Goal: Transaction & Acquisition: Book appointment/travel/reservation

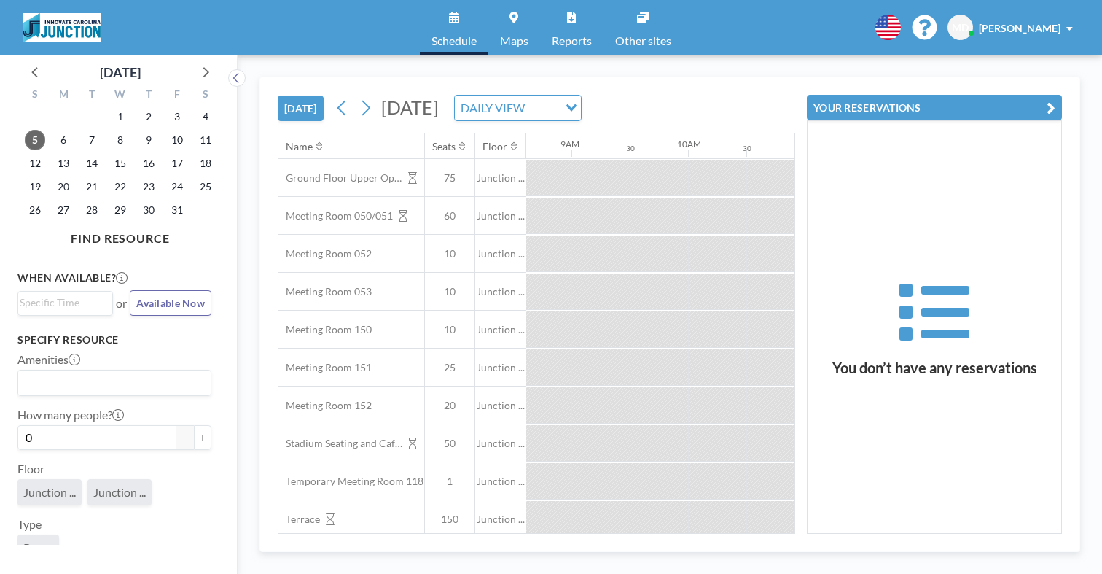
scroll to position [0, 1090]
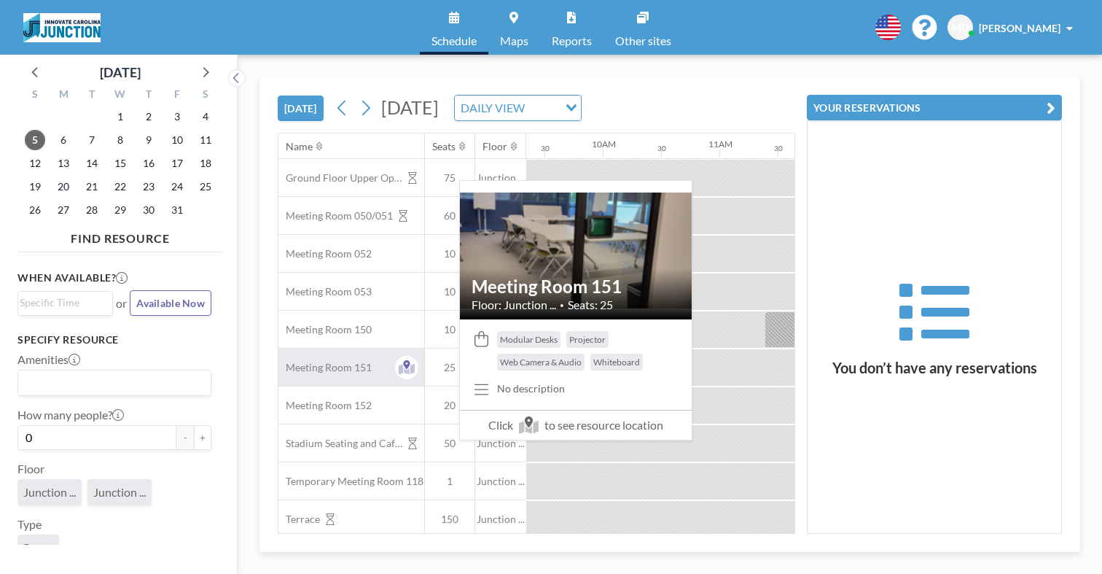
click at [307, 348] on div "Meeting Room 151" at bounding box center [351, 366] width 146 height 37
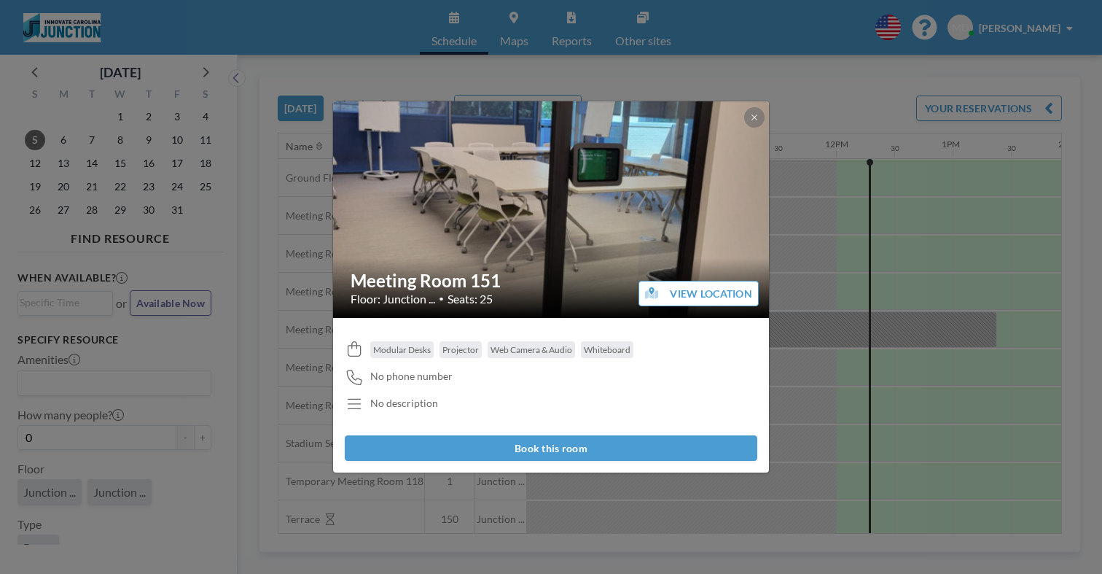
click at [593, 435] on button "Book this room" at bounding box center [551, 448] width 413 height 26
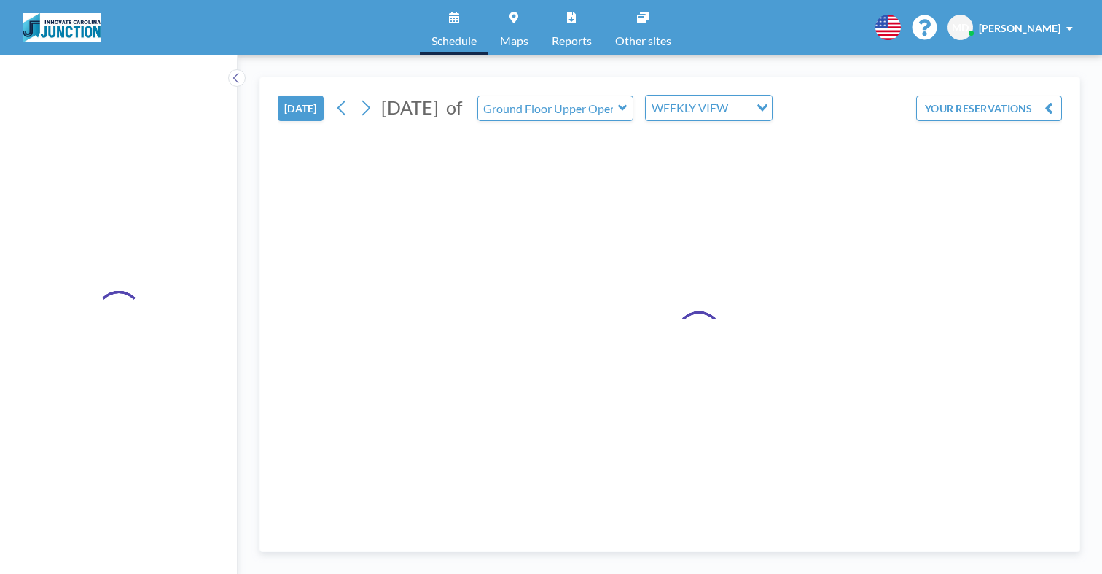
type input "Meeting Room 151"
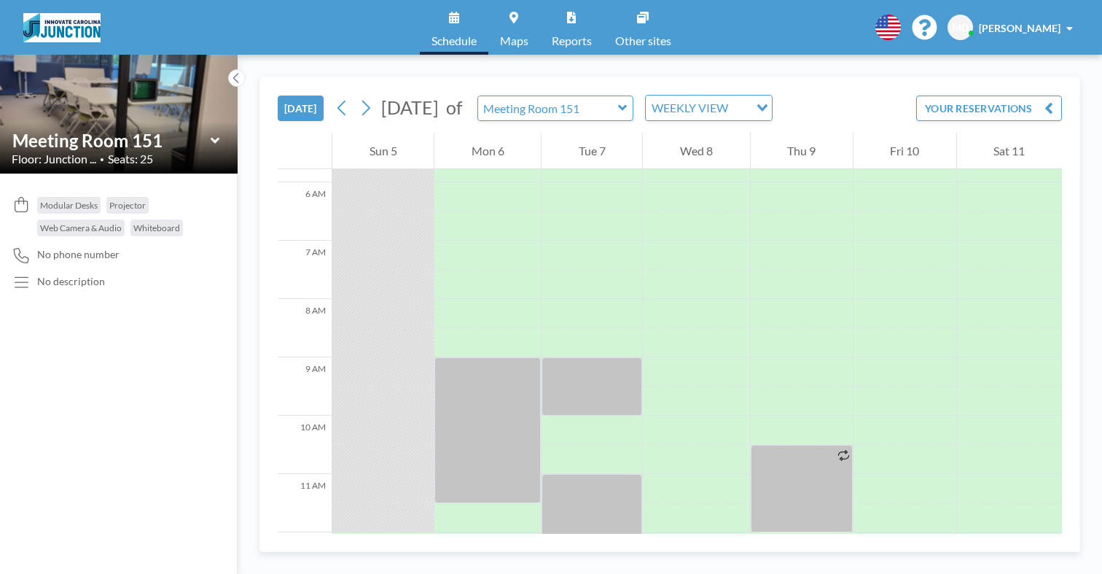
scroll to position [395, 0]
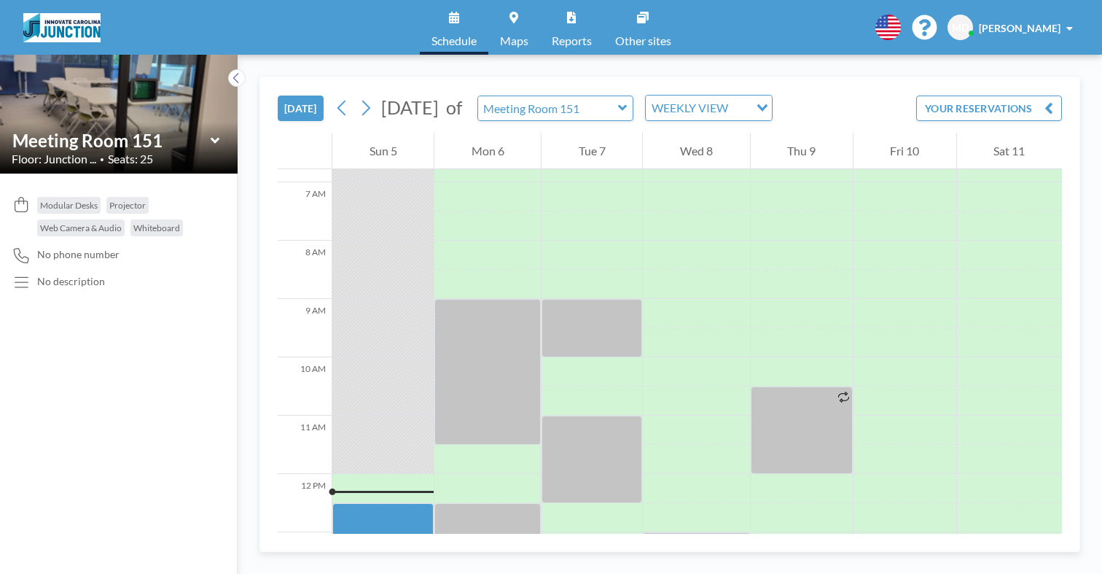
drag, startPoint x: 321, startPoint y: 352, endPoint x: 308, endPoint y: 491, distance: 139.8
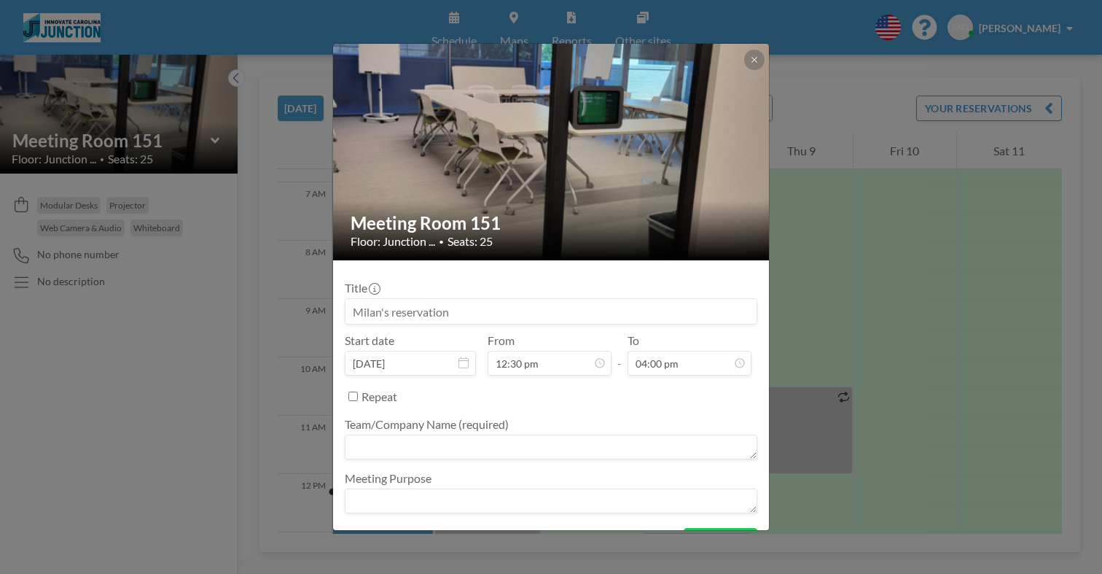
scroll to position [745, 0]
click at [483, 434] on textarea at bounding box center [551, 446] width 413 height 25
type textarea "B"
type textarea "D"
type textarea "Domiq"
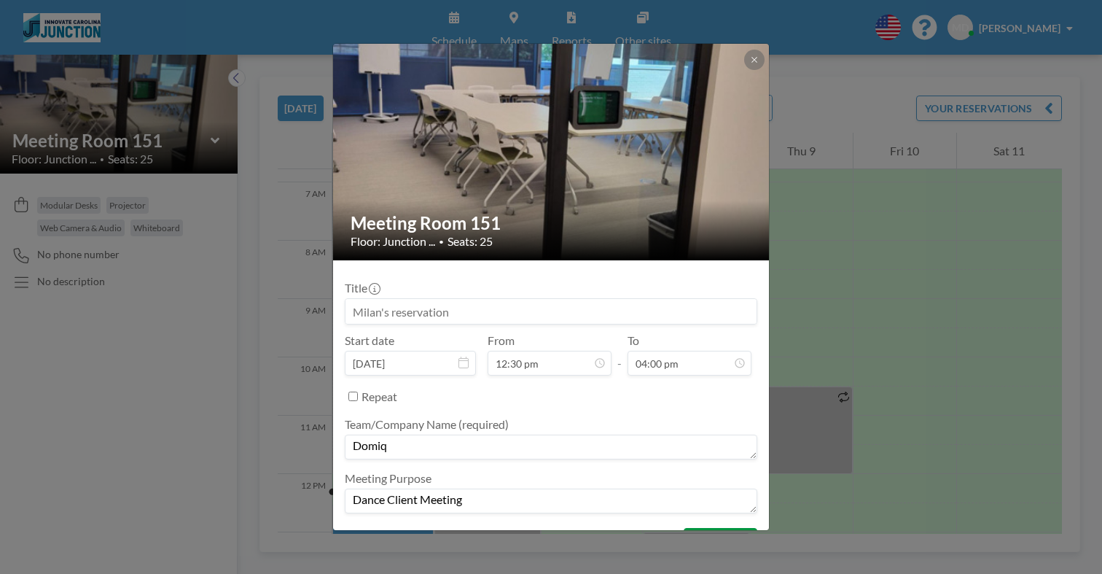
type textarea "Dance Client Meeting"
click at [695, 528] on button "BOOK NOW" at bounding box center [721, 541] width 74 height 26
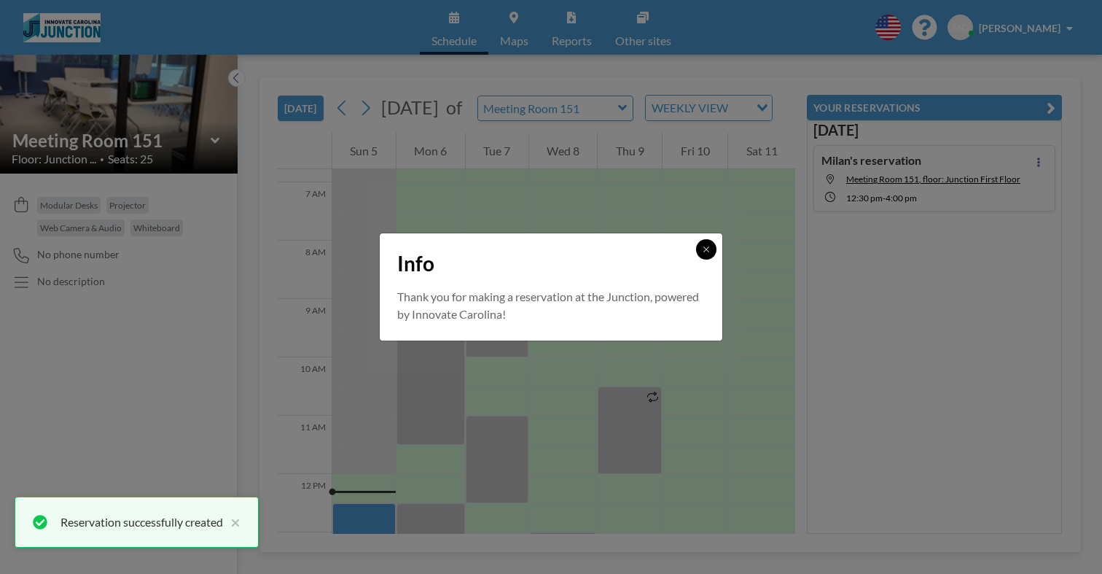
click at [696, 257] on button at bounding box center [706, 249] width 20 height 20
